Goal: Transaction & Acquisition: Purchase product/service

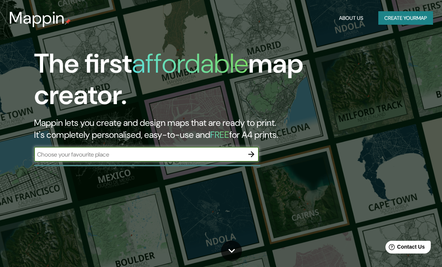
click at [190, 154] on input "text" at bounding box center [139, 154] width 210 height 9
type input "Cali"
click at [245, 153] on button "button" at bounding box center [251, 154] width 15 height 15
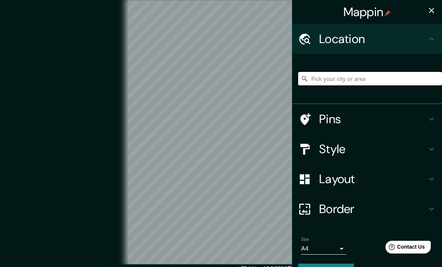
click at [344, 117] on h4 "Pins" at bounding box center [373, 119] width 108 height 15
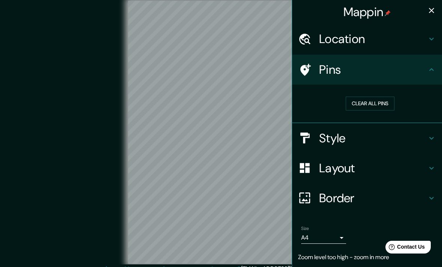
click at [414, 42] on h4 "Location" at bounding box center [373, 38] width 108 height 15
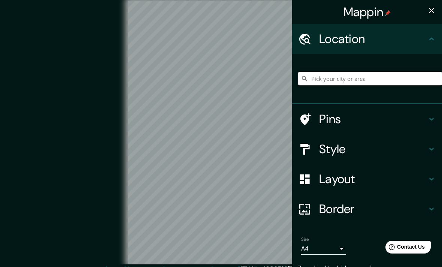
click at [371, 81] on input "Pick your city or area" at bounding box center [370, 78] width 144 height 13
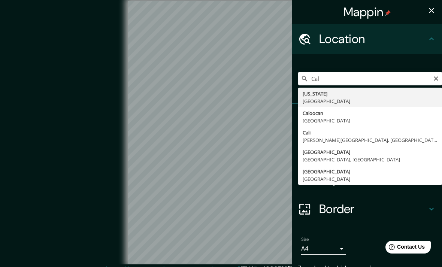
type input "[GEOGRAPHIC_DATA], [PERSON_NAME][GEOGRAPHIC_DATA], [GEOGRAPHIC_DATA]"
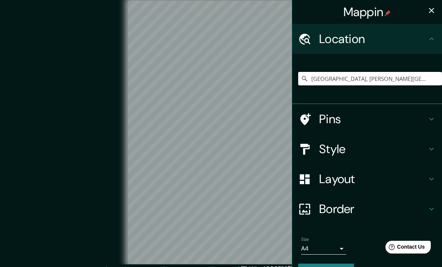
click at [72, 151] on div "© Mapbox © OpenStreetMap Improve this map" at bounding box center [221, 132] width 398 height 241
click at [423, 148] on h4 "Style" at bounding box center [373, 149] width 108 height 15
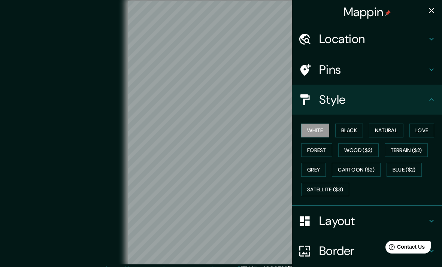
click at [320, 148] on button "Forest" at bounding box center [316, 151] width 31 height 14
click at [368, 150] on button "Wood ($2)" at bounding box center [358, 151] width 40 height 14
click at [423, 150] on button "Terrain ($2)" at bounding box center [406, 151] width 43 height 14
click at [415, 170] on button "Blue ($2)" at bounding box center [404, 170] width 35 height 14
click at [375, 165] on button "Cartoon ($2)" at bounding box center [356, 170] width 49 height 14
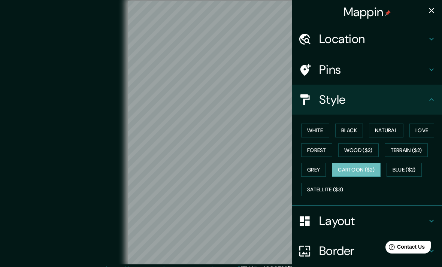
click at [336, 191] on button "Satellite ($3)" at bounding box center [325, 190] width 48 height 14
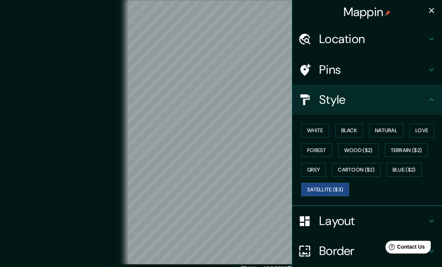
click at [432, 126] on button "Love" at bounding box center [422, 131] width 25 height 14
click at [398, 124] on button "Natural" at bounding box center [386, 131] width 34 height 14
click at [355, 129] on button "Black" at bounding box center [349, 131] width 28 height 14
click at [321, 128] on button "White" at bounding box center [315, 131] width 28 height 14
click at [352, 130] on button "Black" at bounding box center [349, 131] width 28 height 14
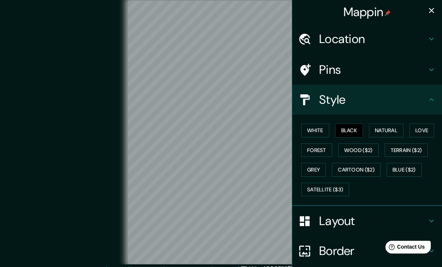
click at [321, 127] on button "White" at bounding box center [315, 131] width 28 height 14
click at [413, 209] on div "Layout" at bounding box center [367, 221] width 150 height 30
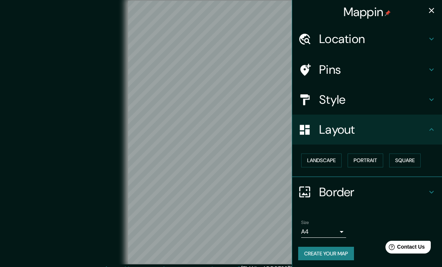
scroll to position [7, 0]
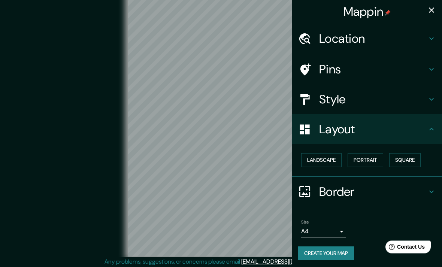
click at [328, 163] on button "Landscape" at bounding box center [321, 161] width 40 height 14
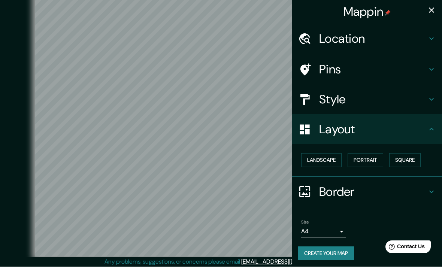
click at [379, 160] on button "Portrait" at bounding box center [366, 161] width 36 height 14
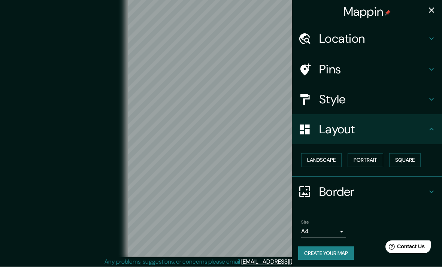
click at [335, 157] on button "Landscape" at bounding box center [321, 161] width 40 height 14
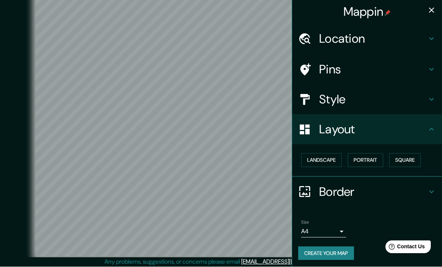
click at [412, 162] on button "Square" at bounding box center [404, 161] width 31 height 14
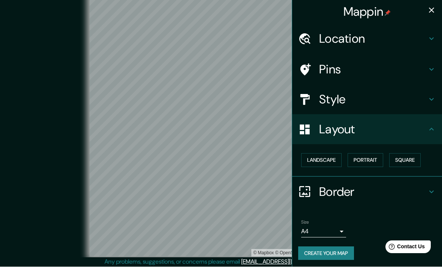
click at [334, 158] on button "Landscape" at bounding box center [321, 161] width 40 height 14
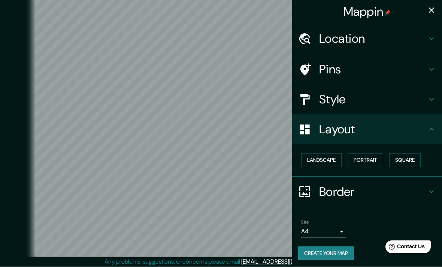
click at [348, 195] on h4 "Border" at bounding box center [373, 192] width 108 height 15
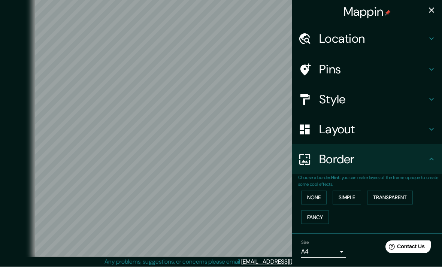
click at [359, 196] on button "Simple" at bounding box center [347, 198] width 28 height 14
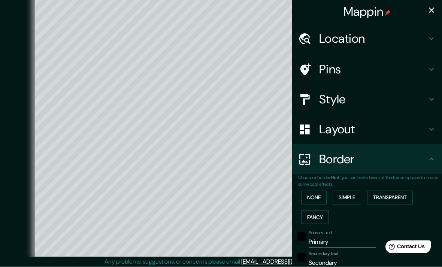
click at [322, 217] on button "Fancy" at bounding box center [315, 218] width 28 height 14
click at [393, 196] on button "Transparent" at bounding box center [390, 198] width 46 height 14
click at [320, 194] on button "None" at bounding box center [313, 198] width 25 height 14
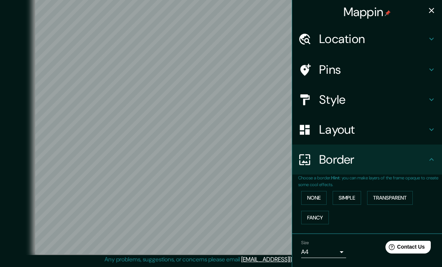
scroll to position [0, 0]
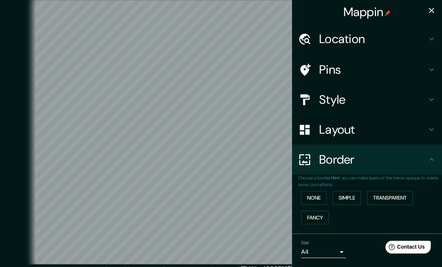
click at [421, 64] on h4 "Pins" at bounding box center [373, 69] width 108 height 15
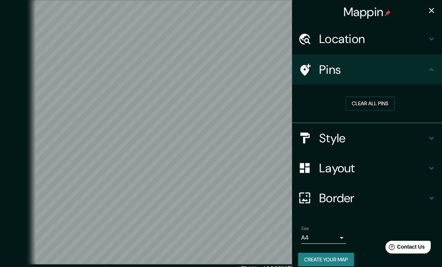
click at [363, 135] on h4 "Style" at bounding box center [373, 138] width 108 height 15
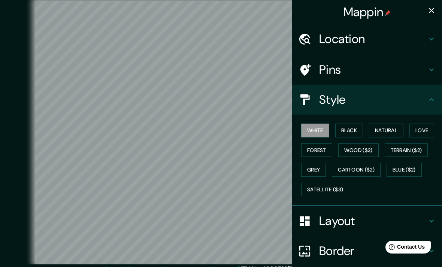
click at [371, 106] on div "Style" at bounding box center [367, 100] width 150 height 30
click at [429, 13] on icon "button" at bounding box center [431, 10] width 5 height 5
